Goal: Task Accomplishment & Management: Use online tool/utility

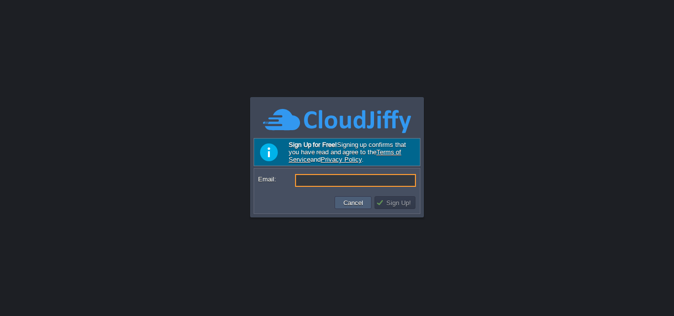
type input "[EMAIL_ADDRESS][DOMAIN_NAME]"
click at [359, 204] on button "Cancel" at bounding box center [353, 202] width 26 height 9
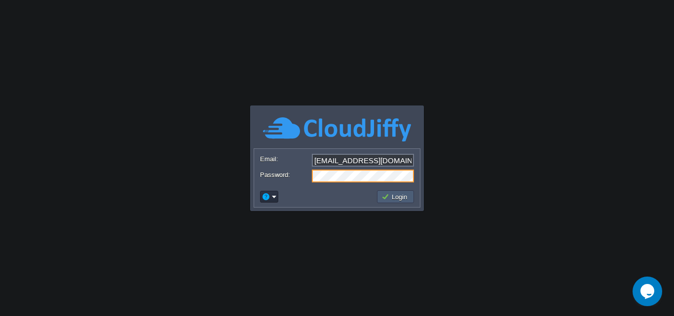
click at [390, 199] on button "Login" at bounding box center [395, 196] width 29 height 9
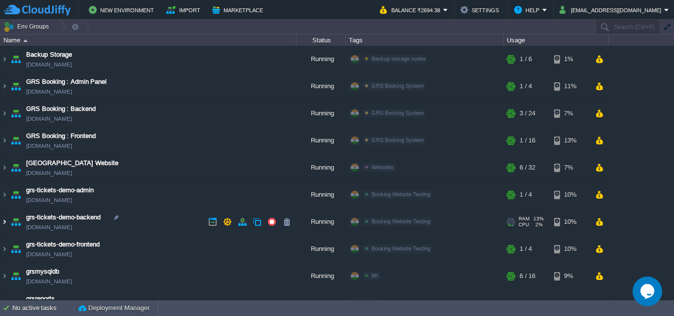
click at [3, 226] on img at bounding box center [4, 222] width 8 height 27
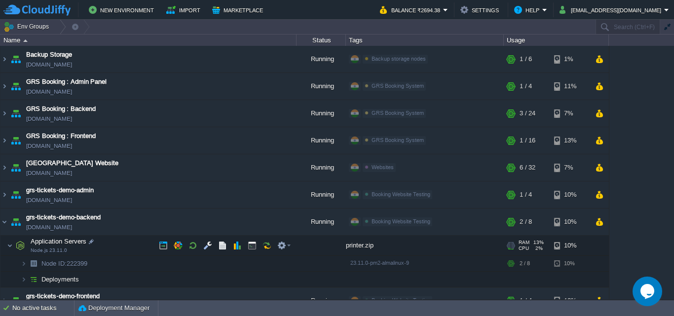
scroll to position [49, 0]
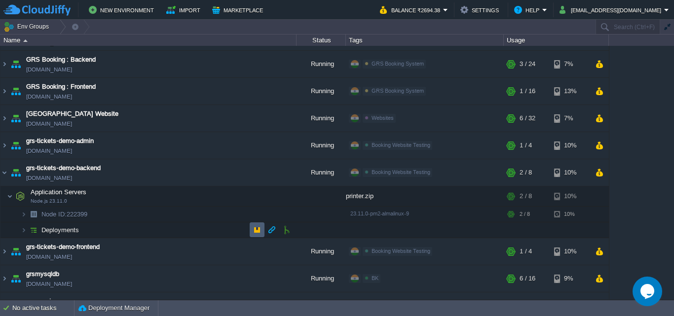
click at [260, 233] on button "button" at bounding box center [257, 229] width 9 height 9
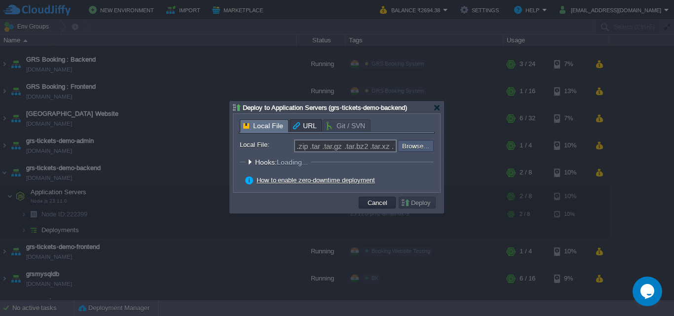
click at [403, 149] on input "file" at bounding box center [371, 146] width 125 height 12
type input "C:\fakepath\backend.zip"
type input "backend.zip"
click at [429, 200] on button "Deploy" at bounding box center [417, 202] width 33 height 9
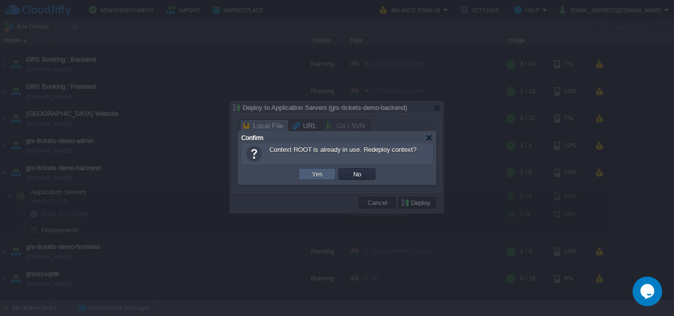
click at [313, 174] on button "Yes" at bounding box center [317, 174] width 17 height 9
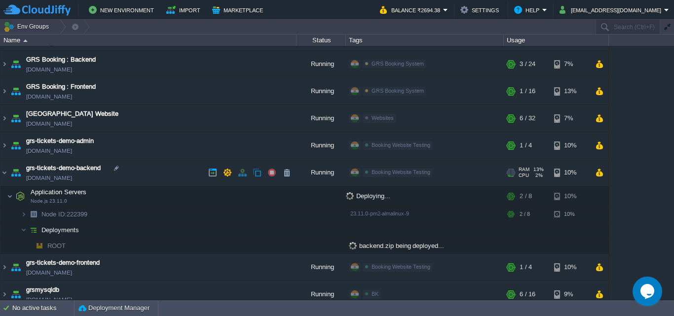
scroll to position [0, 0]
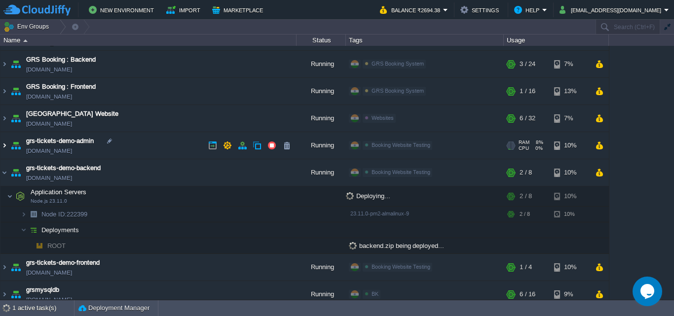
click at [6, 145] on img at bounding box center [4, 145] width 8 height 27
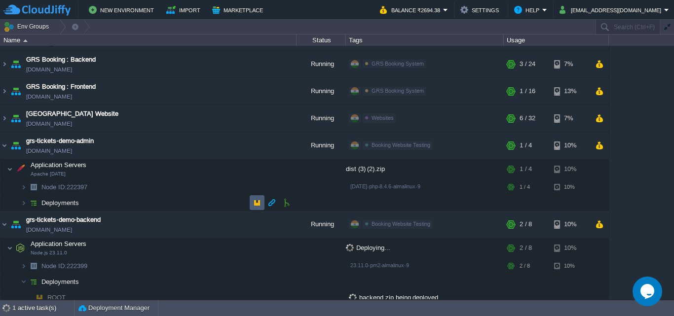
click at [256, 201] on button "button" at bounding box center [257, 202] width 9 height 9
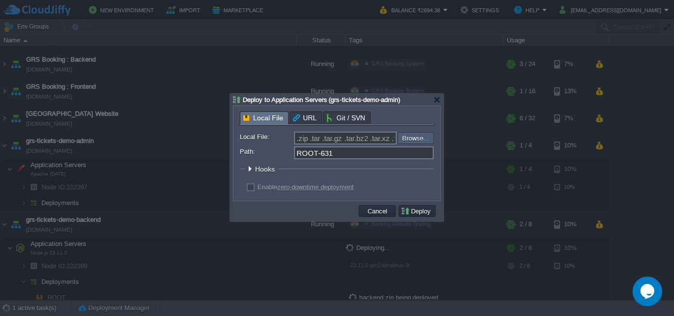
click at [409, 140] on input "file" at bounding box center [371, 138] width 125 height 12
type input "C:\fakepath\admin-frontend.zip"
type input "admin-frontend.zip"
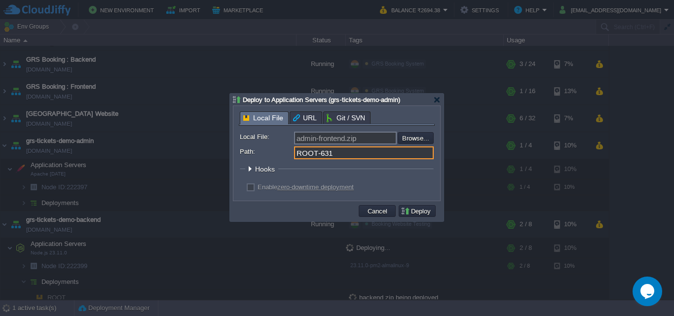
click at [343, 154] on input "ROOT-631" at bounding box center [364, 153] width 140 height 13
type input "ROOT"
click at [258, 188] on label "Enable zero-downtime deployment" at bounding box center [306, 187] width 96 height 7
click at [249, 188] on input "checkbox" at bounding box center [249, 189] width 6 height 6
checkbox input "true"
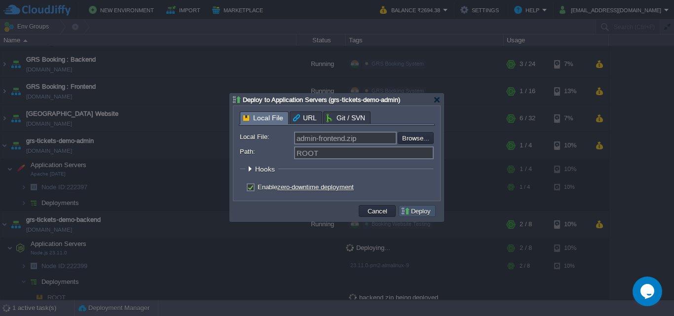
click at [414, 214] on button "Deploy" at bounding box center [417, 211] width 33 height 9
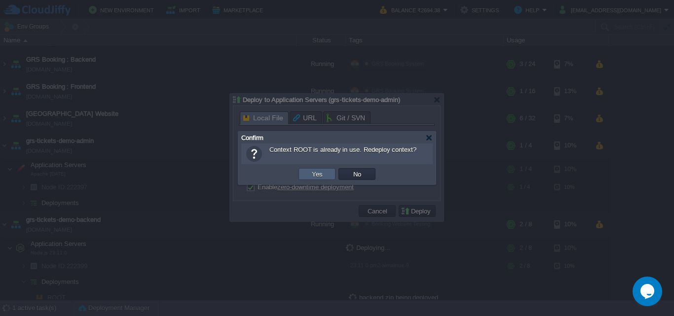
click at [304, 177] on td "Yes" at bounding box center [317, 174] width 37 height 12
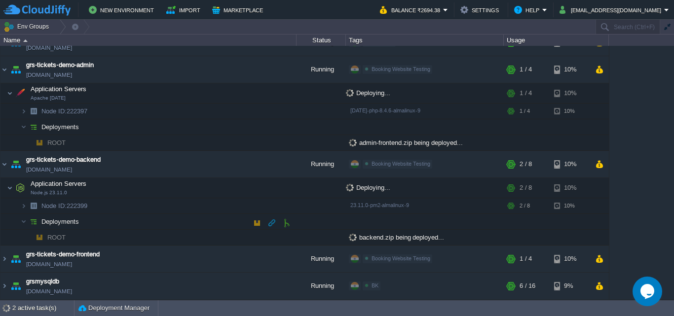
scroll to position [148, 0]
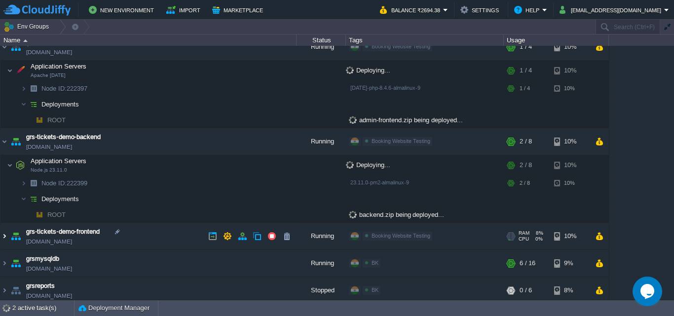
click at [3, 234] on img at bounding box center [4, 236] width 8 height 27
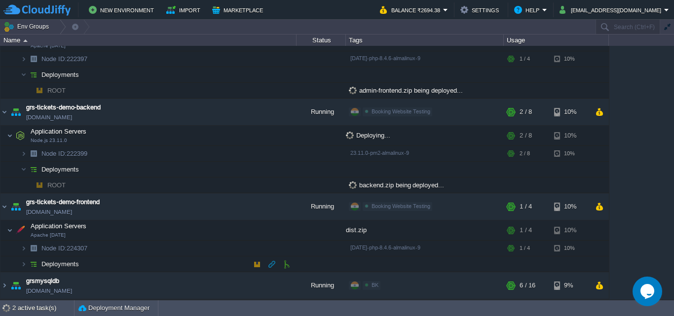
scroll to position [205, 0]
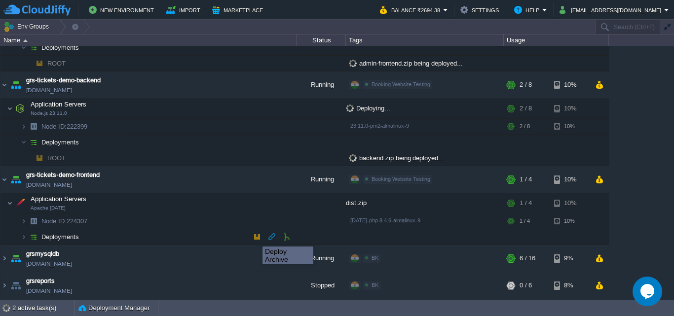
click at [255, 238] on button "button" at bounding box center [257, 236] width 9 height 9
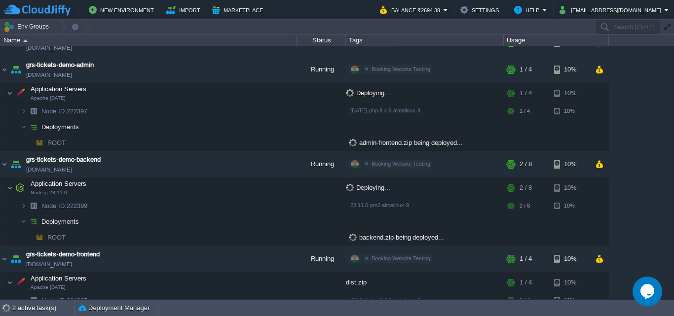
scroll to position [155, 0]
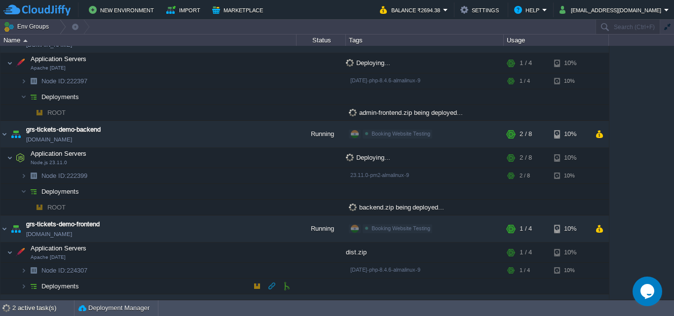
click at [257, 287] on button "button" at bounding box center [257, 286] width 9 height 9
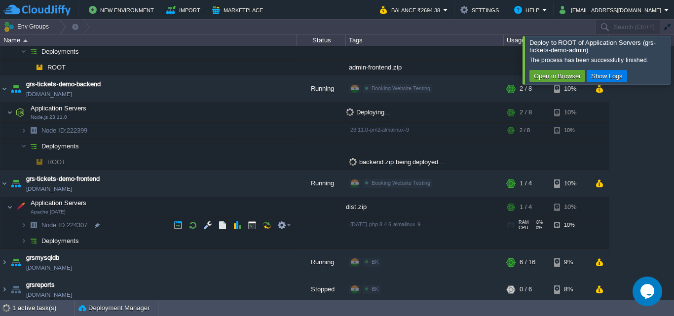
scroll to position [205, 0]
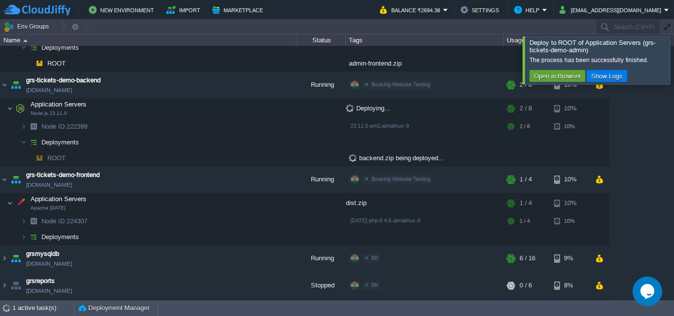
click at [674, 64] on div at bounding box center [686, 60] width 0 height 48
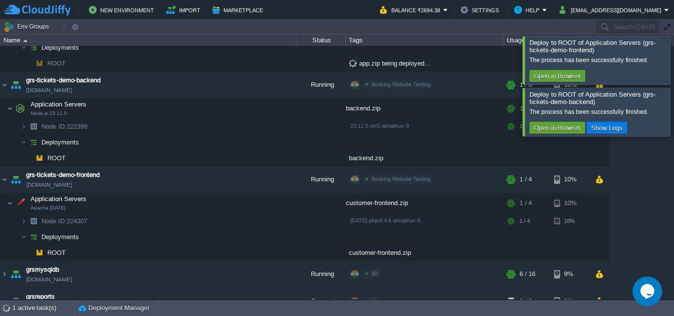
scroll to position [165, 0]
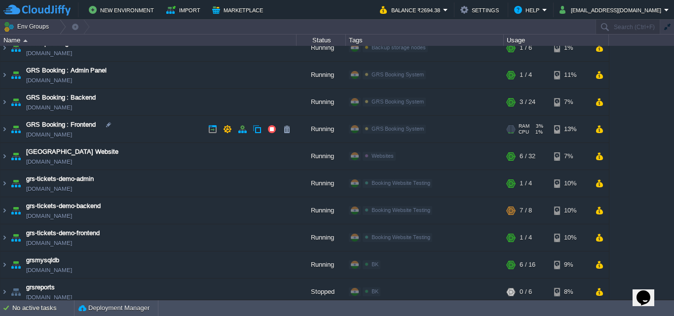
scroll to position [18, 0]
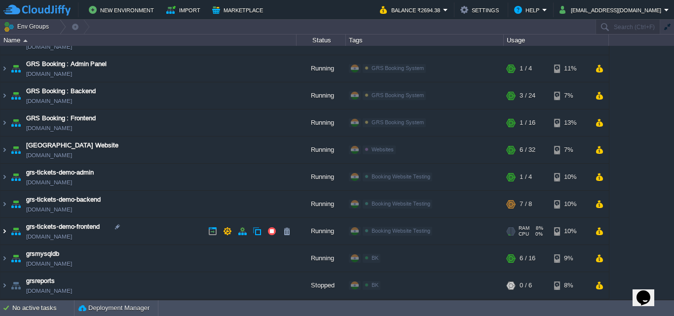
click at [3, 233] on img at bounding box center [4, 231] width 8 height 27
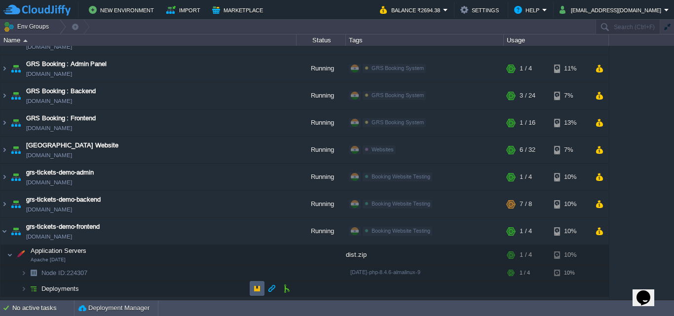
click at [258, 291] on button "button" at bounding box center [257, 288] width 9 height 9
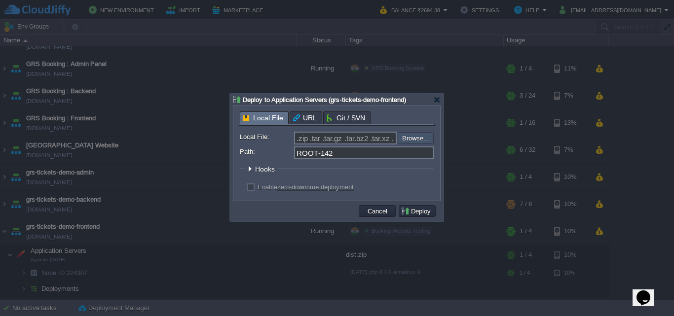
click at [406, 139] on input "file" at bounding box center [371, 138] width 125 height 12
type input "C:\fakepath\customer-frontend.zip"
type input "customer-frontend.zip"
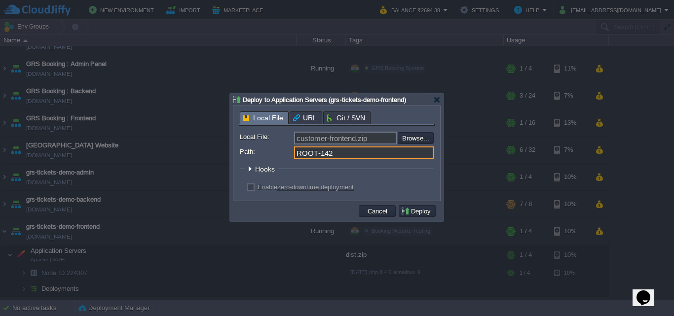
click at [330, 155] on input "ROOT-142" at bounding box center [364, 153] width 140 height 13
type input "ROOT"
click at [258, 191] on label "Enable zero-downtime deployment" at bounding box center [306, 187] width 96 height 7
click at [251, 192] on input "checkbox" at bounding box center [249, 189] width 6 height 6
checkbox input "true"
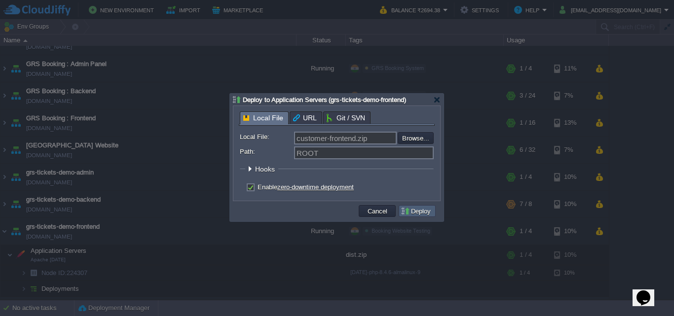
click at [419, 213] on button "Deploy" at bounding box center [417, 211] width 33 height 9
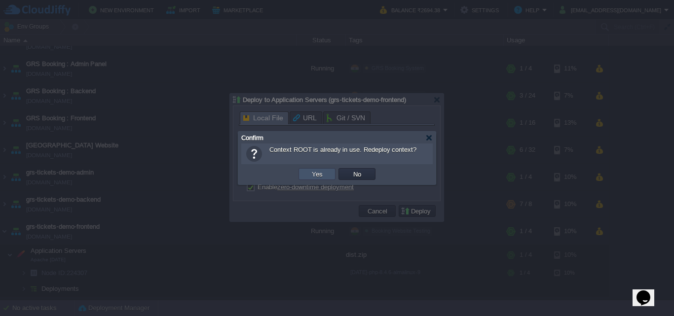
click at [318, 179] on button "Yes" at bounding box center [317, 174] width 17 height 9
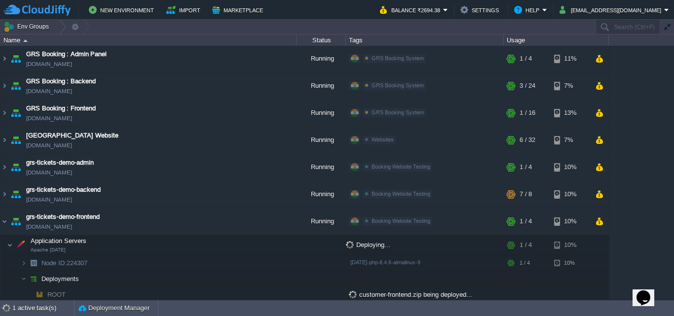
scroll to position [76, 0]
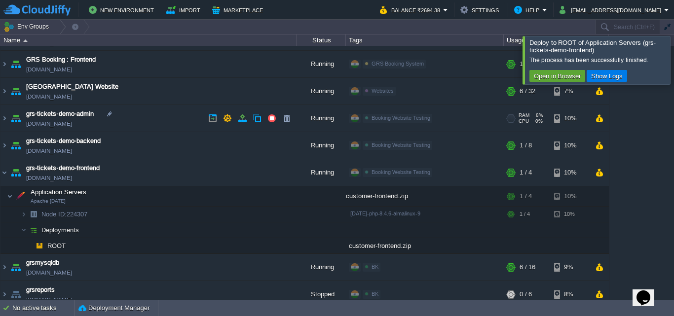
click at [9, 117] on img at bounding box center [16, 118] width 14 height 27
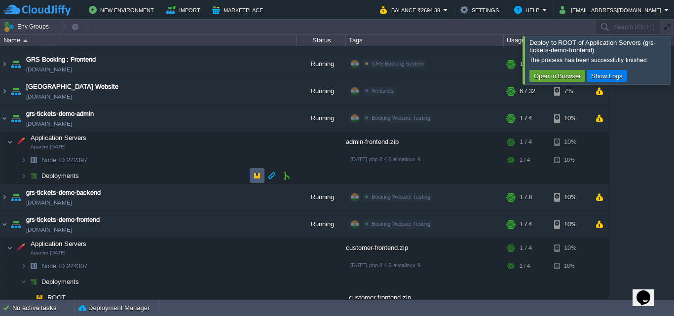
click at [259, 179] on button "button" at bounding box center [257, 175] width 9 height 9
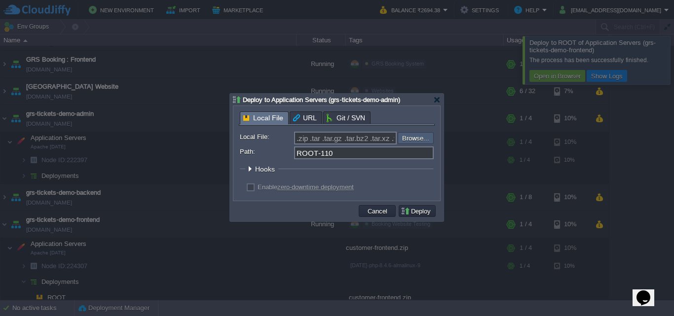
click at [412, 132] on div "Local File: .zip .tar .tar.gz .tar.bz2 .tar.xz .tar.lzma .tar.Z .tgz .tbz .taz …" at bounding box center [337, 161] width 196 height 70
click at [412, 139] on input "file" at bounding box center [371, 138] width 125 height 12
type input "C:\fakepath\app.zip"
type input "app.zip"
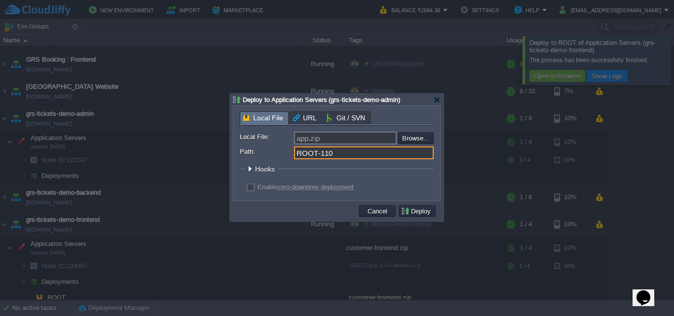
click at [332, 152] on input "ROOT-110" at bounding box center [364, 153] width 140 height 13
type input "ROOT"
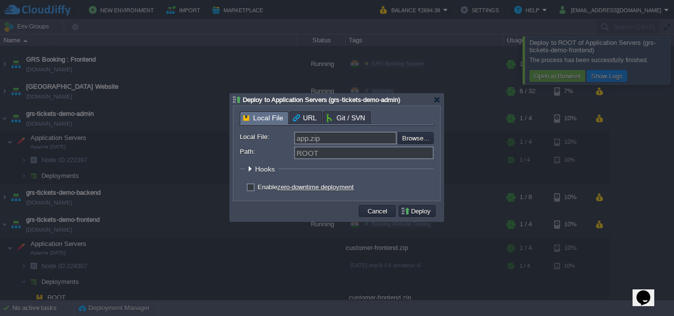
click at [261, 190] on label "Enable zero-downtime deployment" at bounding box center [306, 187] width 96 height 7
click at [253, 190] on input "checkbox" at bounding box center [249, 189] width 6 height 6
checkbox input "true"
click at [423, 210] on button "Deploy" at bounding box center [417, 211] width 33 height 9
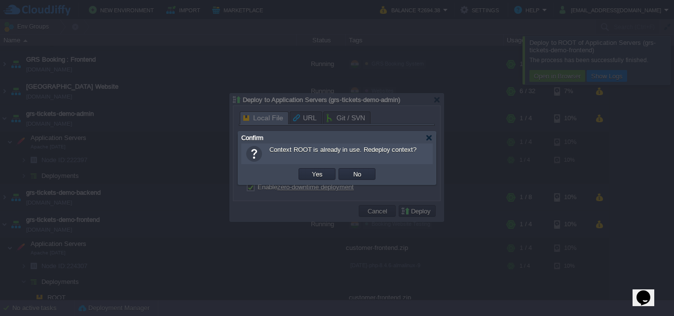
click at [310, 181] on td "Yes" at bounding box center [317, 174] width 40 height 15
click at [309, 178] on button "Yes" at bounding box center [317, 174] width 17 height 9
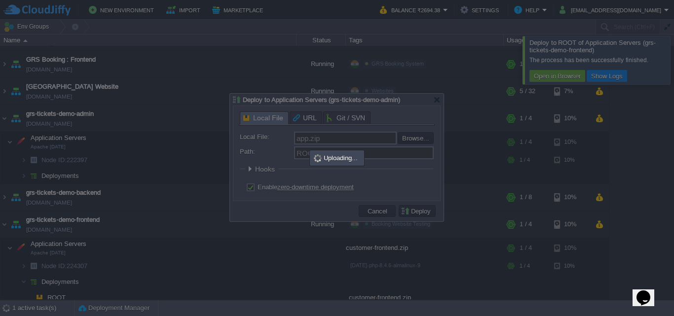
scroll to position [0, 0]
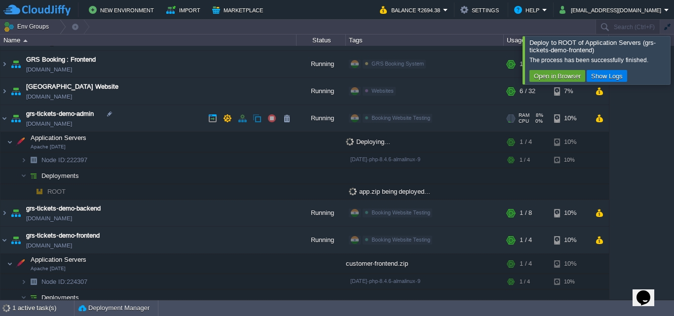
click at [72, 123] on link "[DOMAIN_NAME]" at bounding box center [49, 124] width 46 height 10
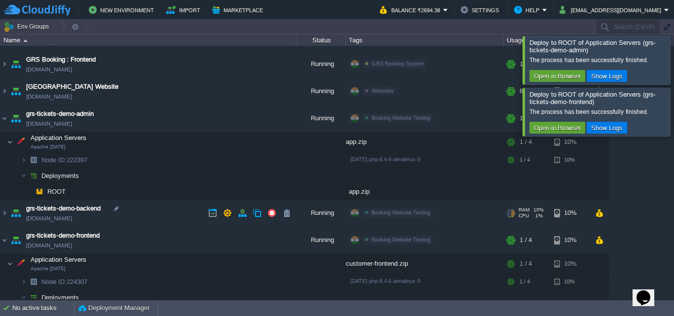
click at [72, 218] on link "[DOMAIN_NAME]" at bounding box center [49, 219] width 46 height 10
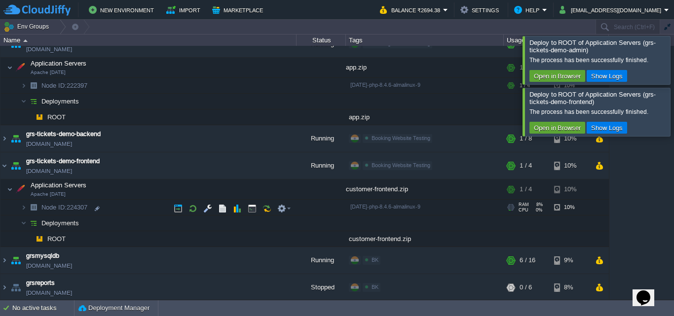
scroll to position [153, 0]
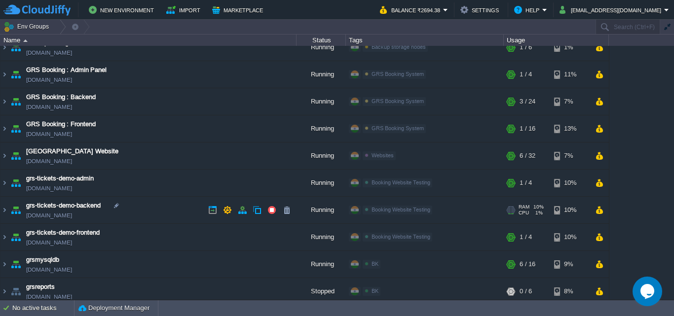
scroll to position [18, 0]
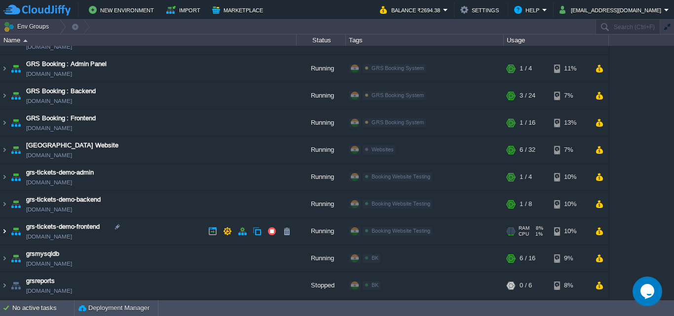
click at [7, 228] on img at bounding box center [4, 231] width 8 height 27
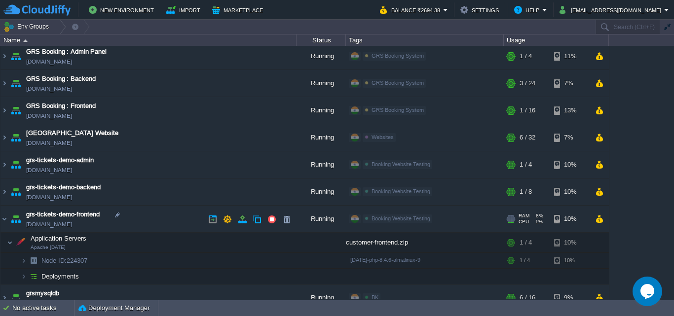
scroll to position [67, 0]
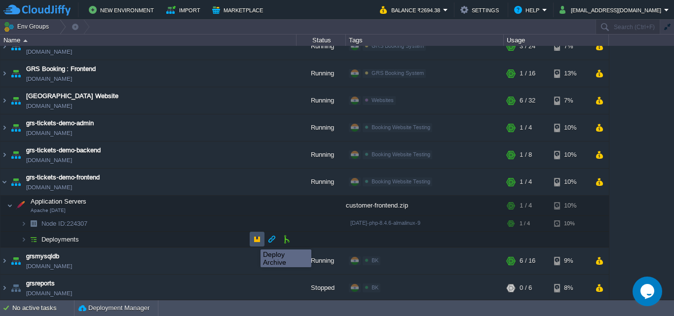
click at [253, 241] on button "button" at bounding box center [257, 239] width 9 height 9
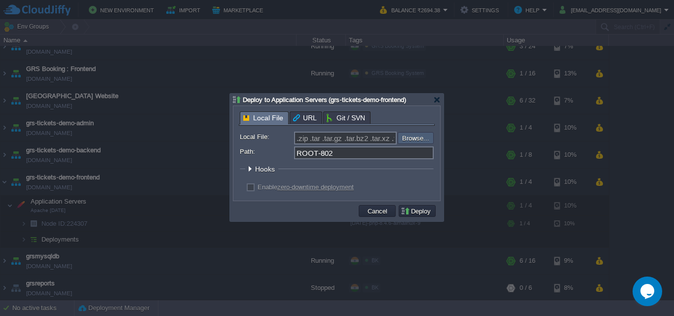
click at [415, 136] on input "file" at bounding box center [371, 138] width 125 height 12
type input "C:\fakepath\public.zip"
type input "public.zip"
click at [348, 145] on input "public.zip" at bounding box center [345, 138] width 103 height 13
click at [346, 159] on input "ROOT-802" at bounding box center [364, 153] width 140 height 13
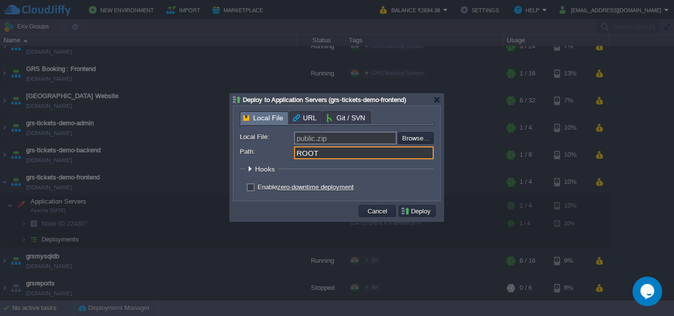
type input "ROOT"
click at [258, 191] on label "Enable zero-downtime deployment" at bounding box center [306, 187] width 96 height 7
click at [252, 191] on input "checkbox" at bounding box center [249, 189] width 6 height 6
checkbox input "true"
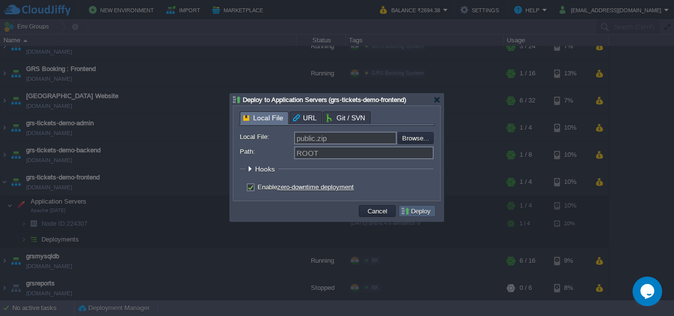
click at [410, 211] on button "Deploy" at bounding box center [417, 211] width 33 height 9
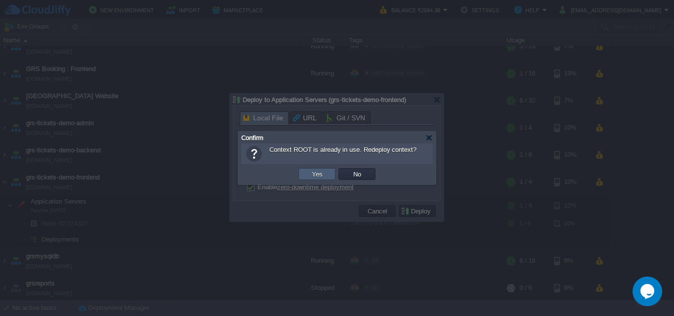
click at [332, 180] on td "Yes" at bounding box center [317, 174] width 37 height 12
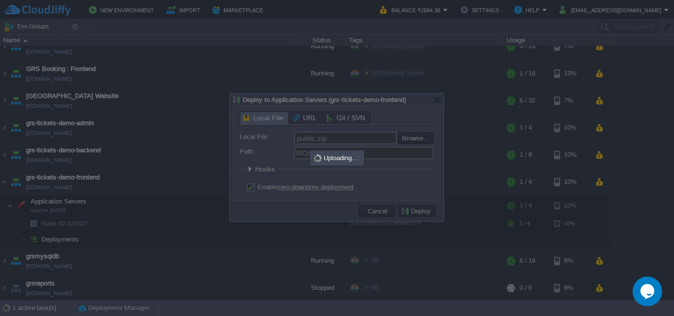
scroll to position [0, 0]
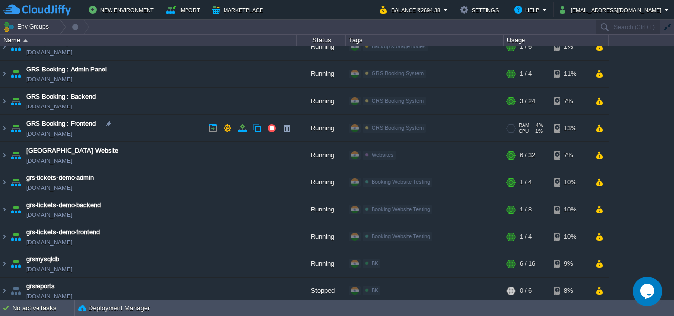
scroll to position [18, 0]
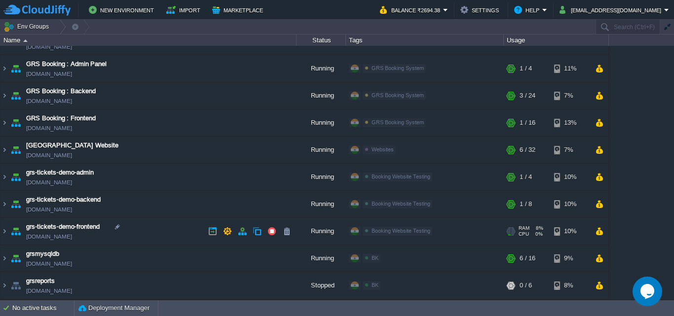
click at [6, 231] on img at bounding box center [4, 231] width 8 height 27
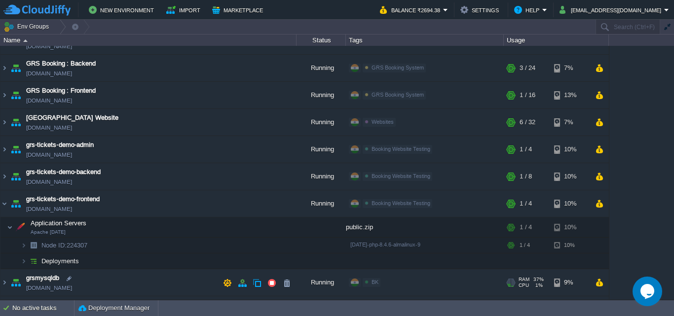
scroll to position [70, 0]
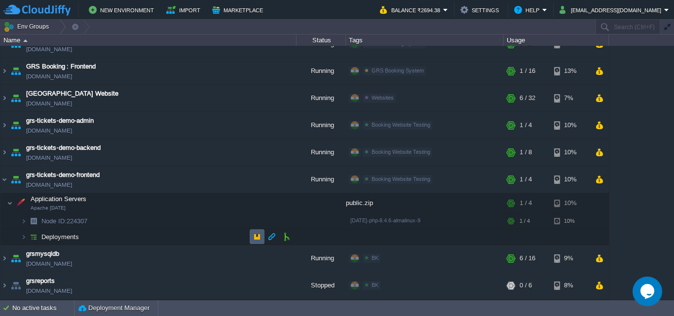
click at [259, 239] on button "button" at bounding box center [257, 236] width 9 height 9
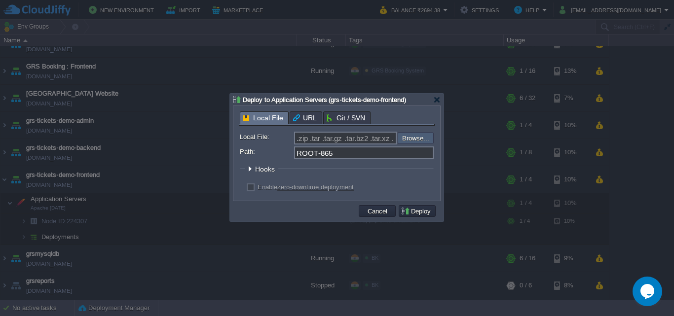
click at [404, 134] on div ".zip .tar .tar.gz .tar.bz2 .tar.xz .tar.lzma .tar.Z .tgz .tbz .taz .tlz .txz .g…" at bounding box center [364, 138] width 140 height 13
click at [393, 144] on input ".zip .tar .tar.gz .tar.bz2 .tar.xz .tar.lzma .tar.Z .tgz .tbz .taz .tlz .txz .g…" at bounding box center [345, 138] width 103 height 13
click at [351, 141] on input ".zip .tar .tar.gz .tar.bz2 .tar.xz .tar.lzma .tar.Z .tgz .tbz .taz .tlz .txz .g…" at bounding box center [345, 138] width 103 height 13
click at [397, 143] on input "file" at bounding box center [371, 138] width 125 height 12
type input "C:\fakepath\dist.zip"
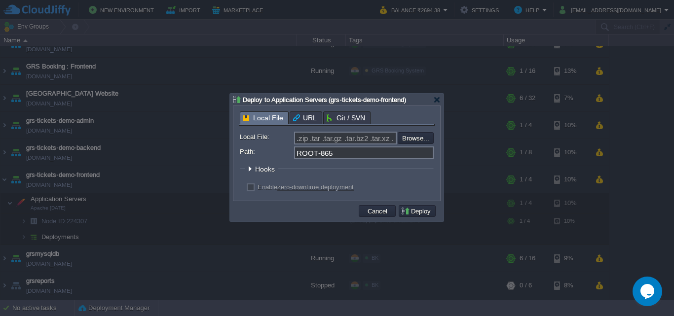
type input "dist.zip"
click at [340, 139] on input "dist.zip" at bounding box center [345, 138] width 103 height 13
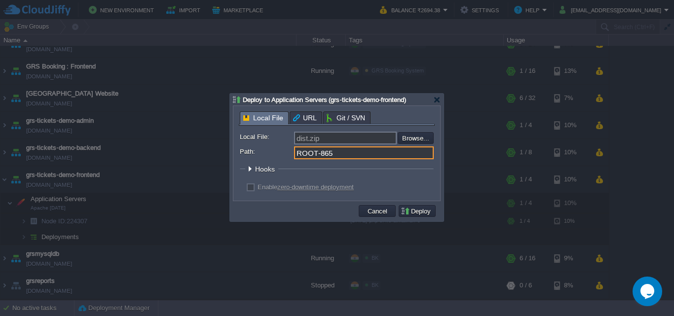
click at [343, 155] on input "ROOT-865" at bounding box center [364, 153] width 140 height 13
type input "ROOT"
click at [258, 188] on label "Enable zero-downtime deployment" at bounding box center [306, 187] width 96 height 7
click at [253, 188] on input "checkbox" at bounding box center [249, 189] width 6 height 6
checkbox input "true"
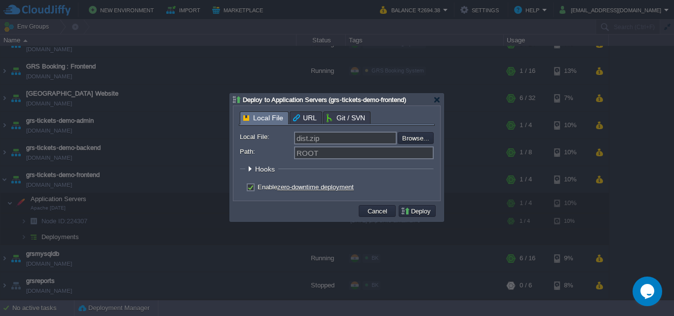
click at [424, 219] on td "Deploy" at bounding box center [417, 211] width 40 height 15
click at [419, 210] on button "Deploy" at bounding box center [417, 211] width 33 height 9
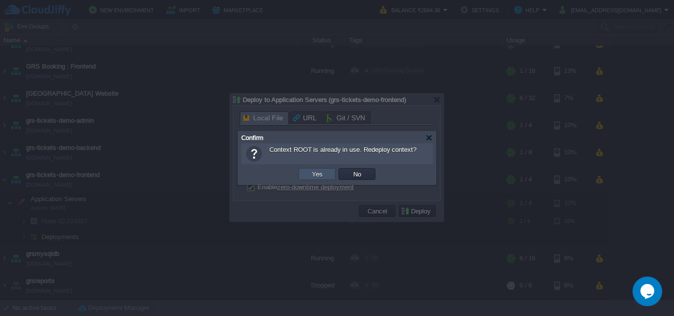
click at [322, 176] on button "Yes" at bounding box center [317, 174] width 17 height 9
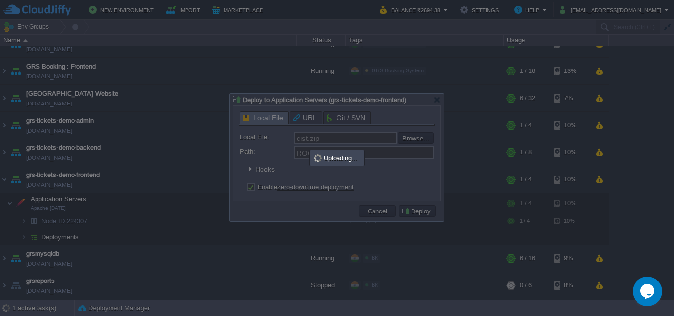
scroll to position [0, 0]
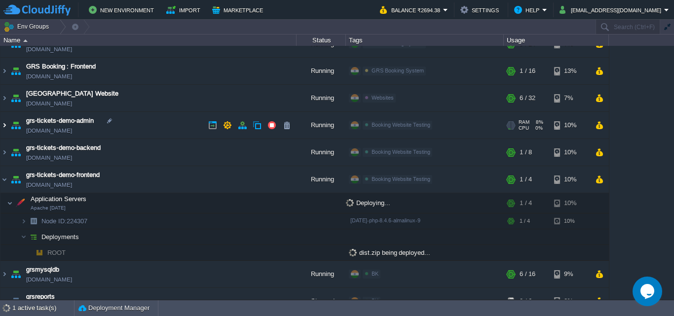
click at [6, 126] on img at bounding box center [4, 125] width 8 height 27
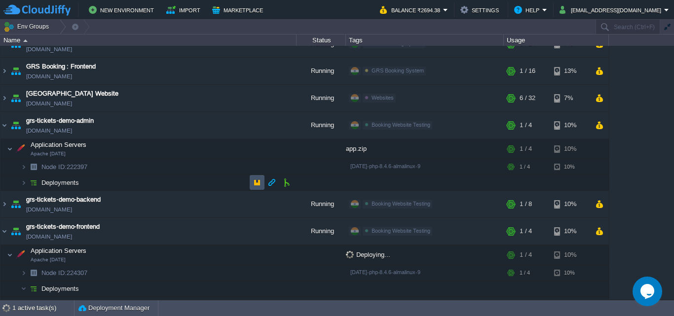
click at [259, 185] on button "button" at bounding box center [257, 182] width 9 height 9
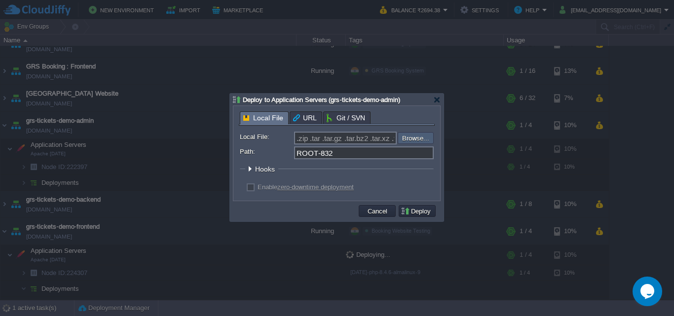
click at [415, 138] on input "file" at bounding box center [371, 138] width 125 height 12
type input "C:\fakepath\dist.zip"
type input "dist.zip"
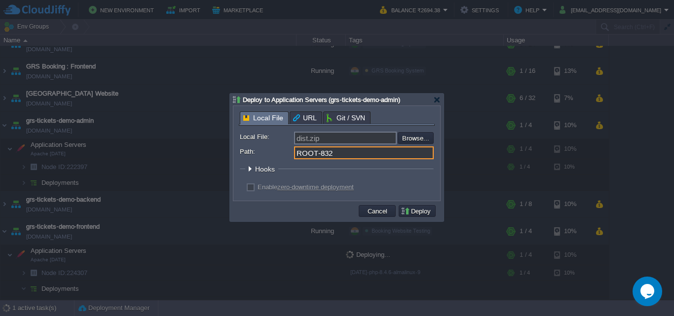
click at [346, 156] on input "ROOT-832" at bounding box center [364, 153] width 140 height 13
type input "ROOT"
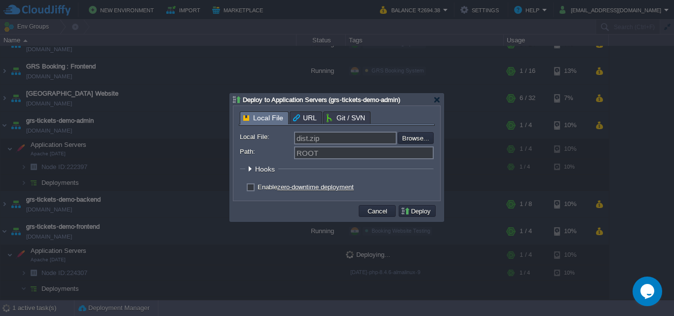
click at [256, 191] on div "Enable zero-downtime deployment" at bounding box center [337, 187] width 194 height 9
click at [258, 189] on label "Enable zero-downtime deployment" at bounding box center [306, 187] width 96 height 7
click at [253, 189] on input "checkbox" at bounding box center [249, 189] width 6 height 6
checkbox input "true"
click at [410, 217] on td "Deploy" at bounding box center [417, 211] width 37 height 12
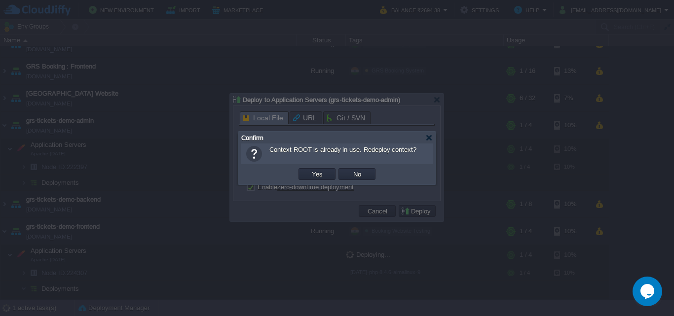
click at [313, 177] on button "Yes" at bounding box center [317, 174] width 17 height 9
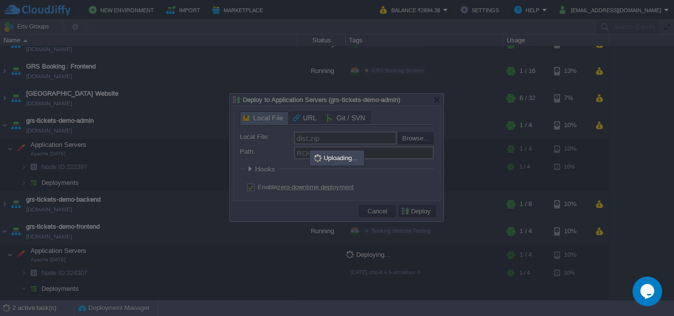
scroll to position [79, 0]
